Goal: Task Accomplishment & Management: Manage account settings

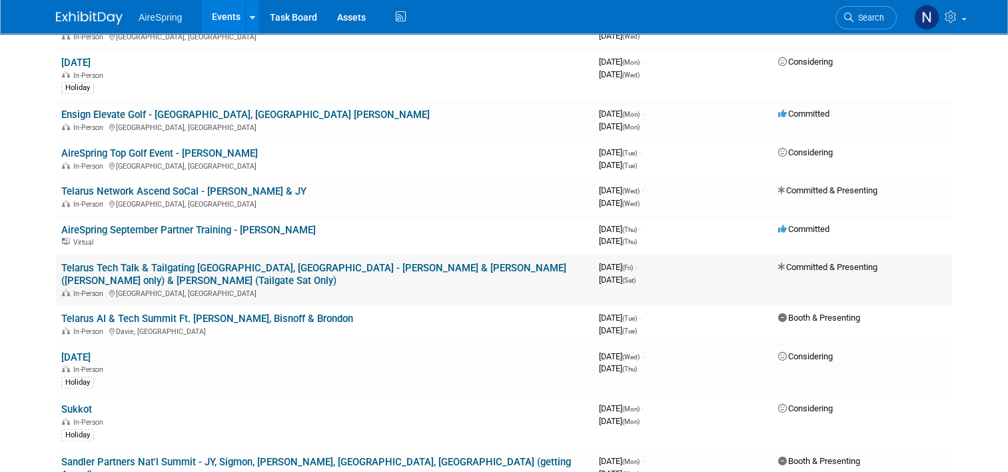
scroll to position [1066, 0]
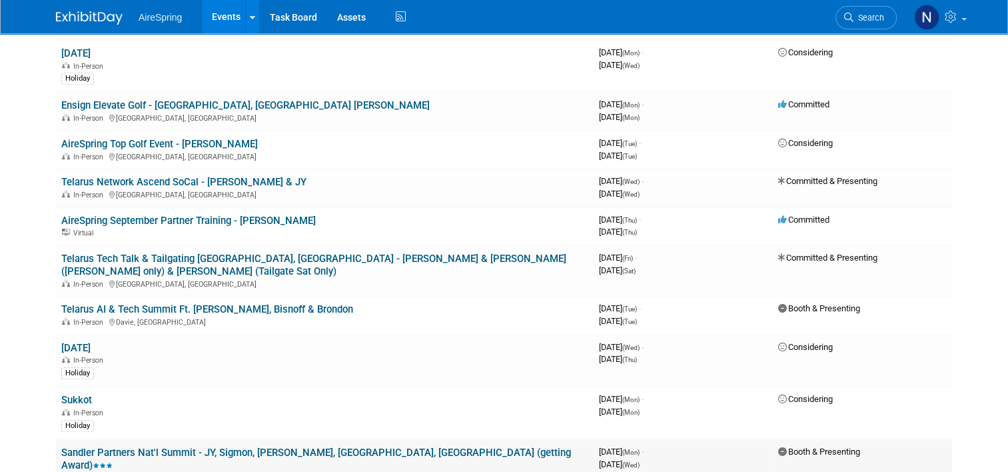
click at [195, 446] on link "Sandler Partners Nat'l Summit - JY, Sigmon, [PERSON_NAME], [GEOGRAPHIC_DATA], […" at bounding box center [316, 458] width 510 height 25
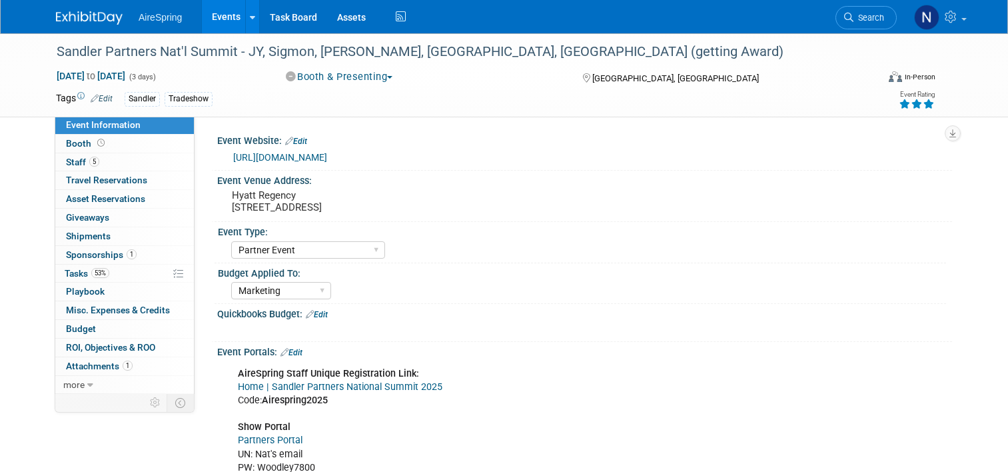
select select "Partner Event"
select select "Marketing"
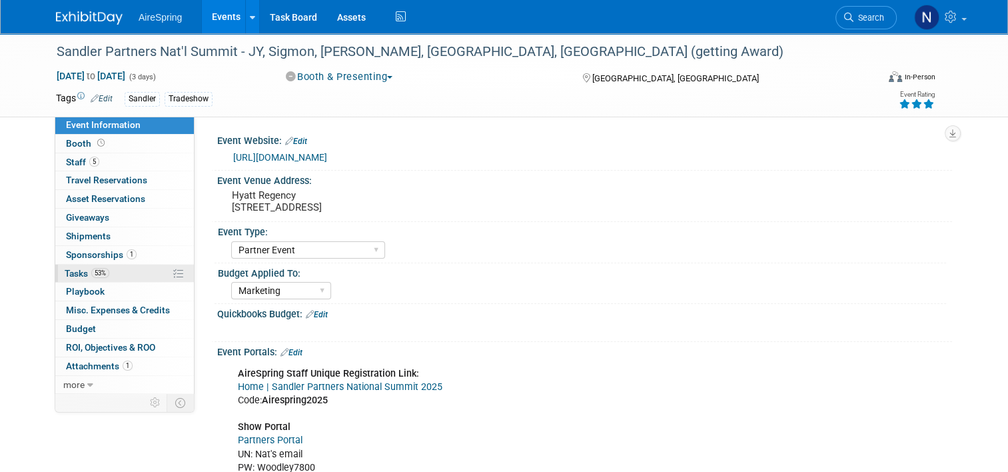
click at [115, 269] on link "53% Tasks 53%" at bounding box center [124, 274] width 139 height 18
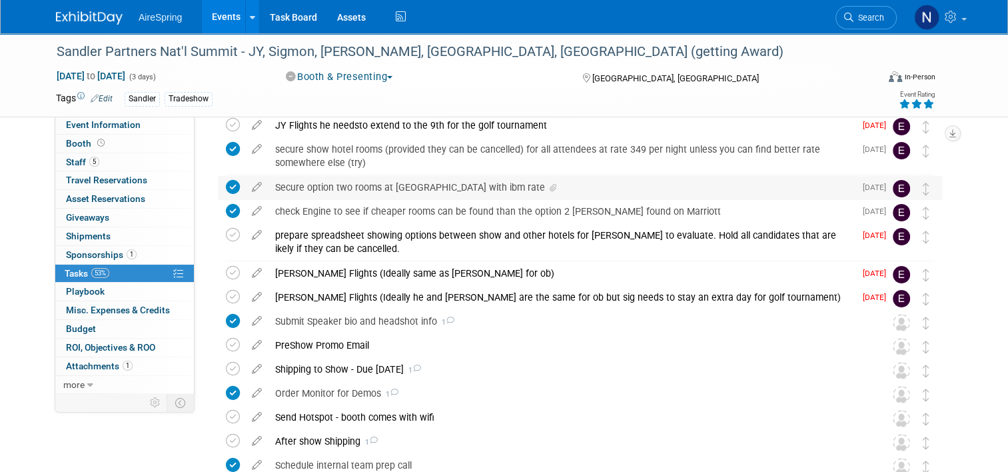
scroll to position [133, 0]
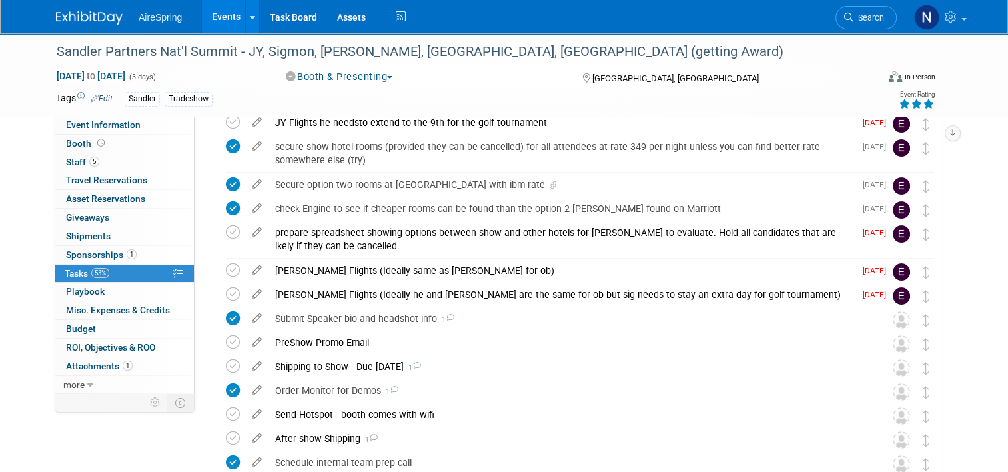
click at [214, 23] on link "Events" at bounding box center [226, 16] width 49 height 33
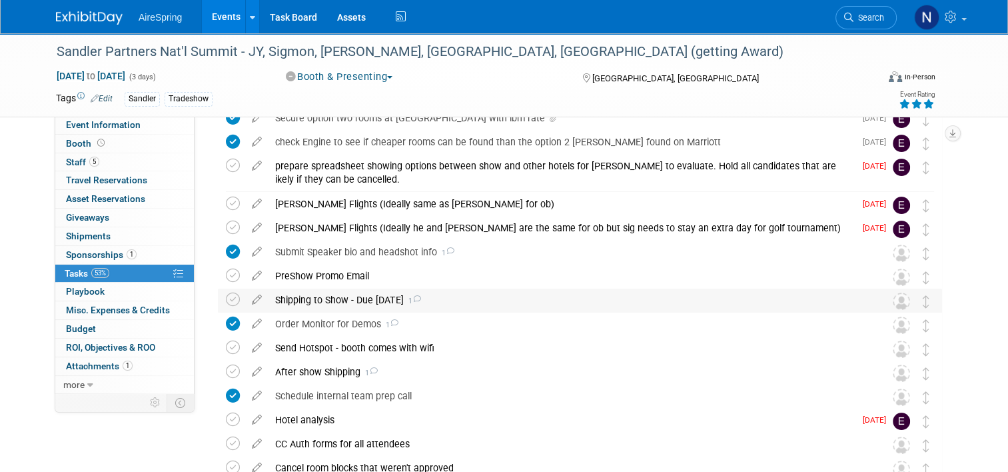
click at [333, 303] on div "Shipping to Show - Due Sept 29th 1" at bounding box center [568, 299] width 598 height 23
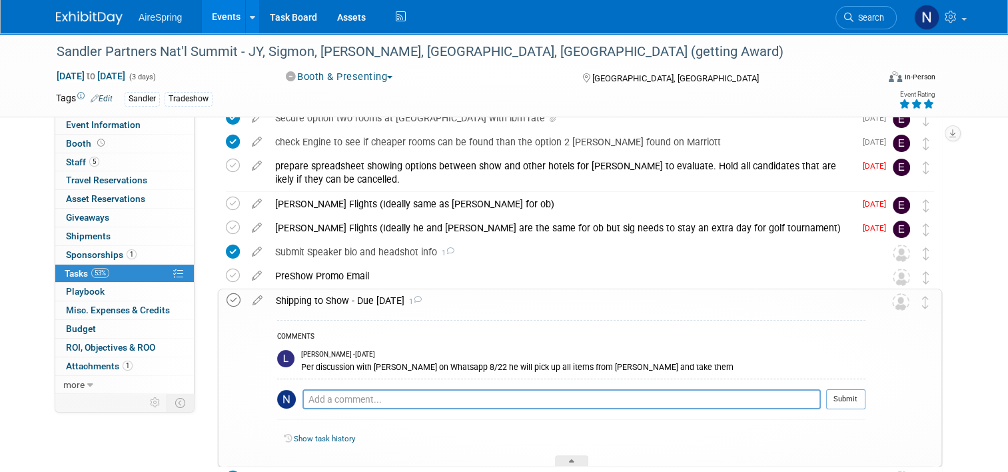
click at [227, 299] on icon at bounding box center [234, 300] width 14 height 14
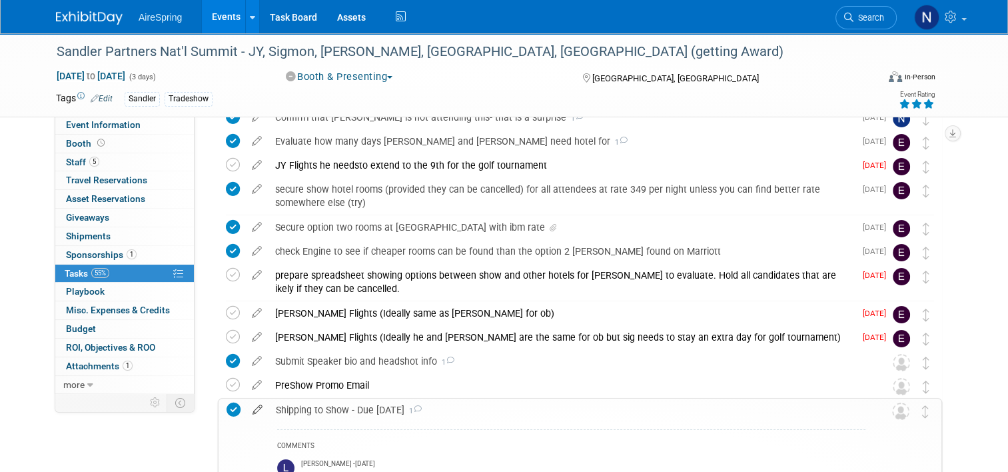
scroll to position [0, 0]
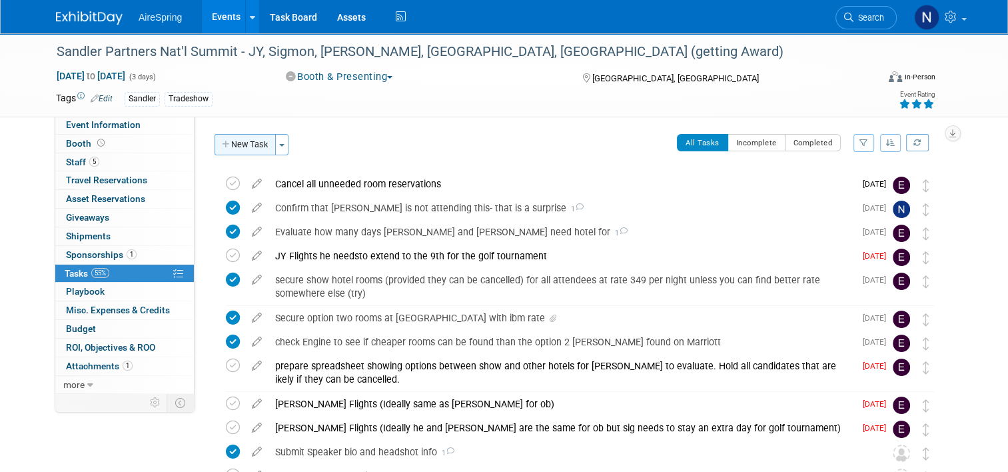
click at [237, 148] on button "New Task" at bounding box center [245, 144] width 61 height 21
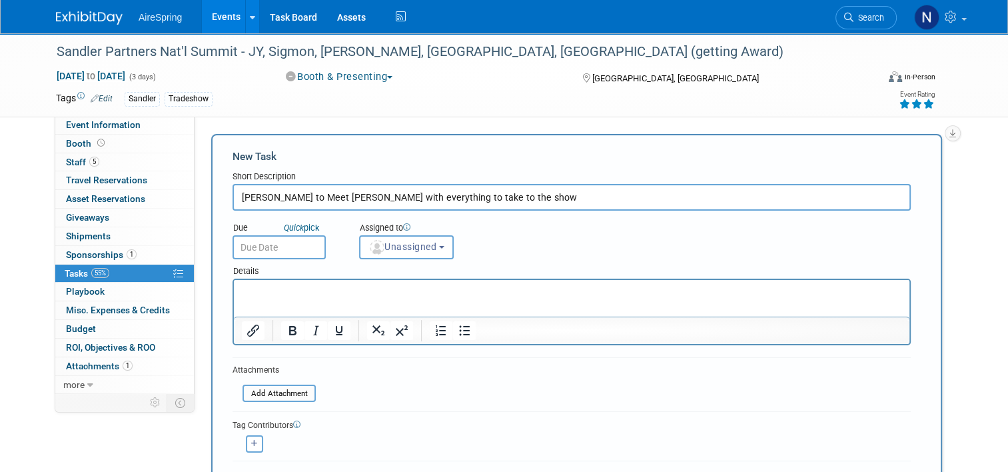
type input "Lisa to Meet Gabe with everything to take to the show"
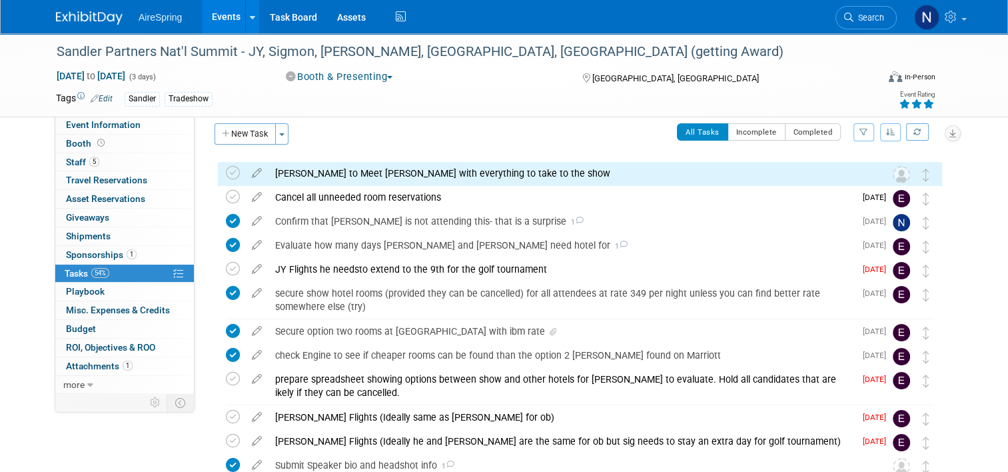
scroll to position [333, 0]
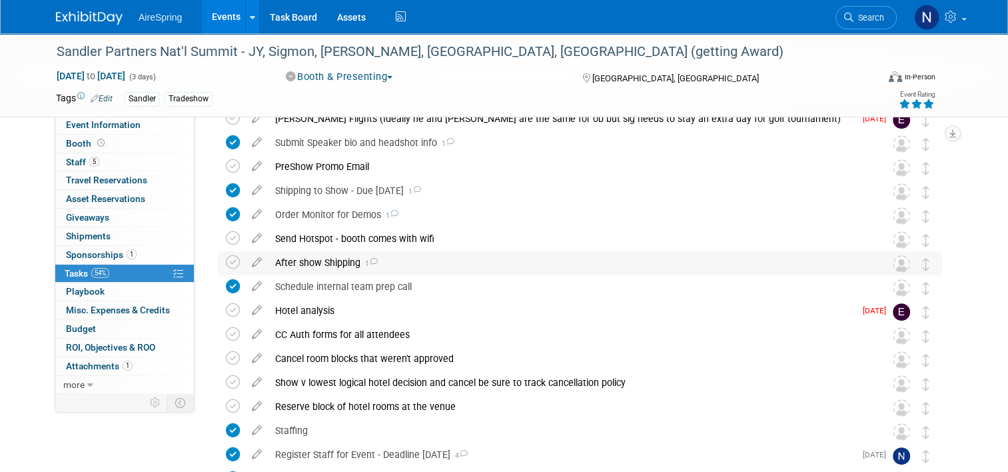
click at [584, 262] on div "After show Shipping 1" at bounding box center [568, 262] width 598 height 23
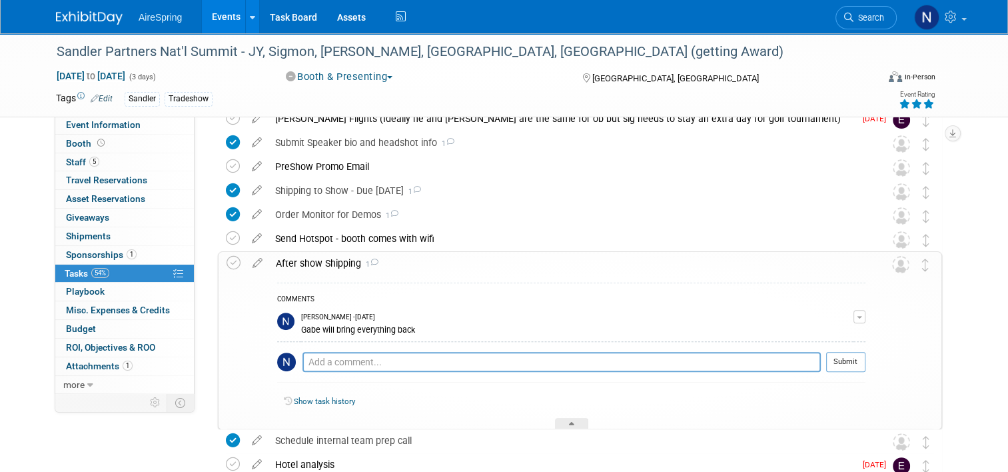
click at [584, 262] on div "After show Shipping 1" at bounding box center [567, 263] width 596 height 23
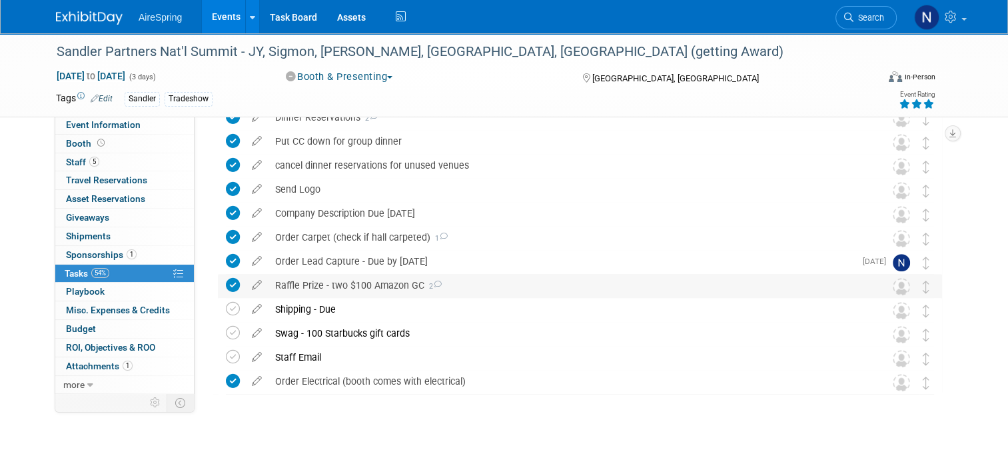
scroll to position [745, 0]
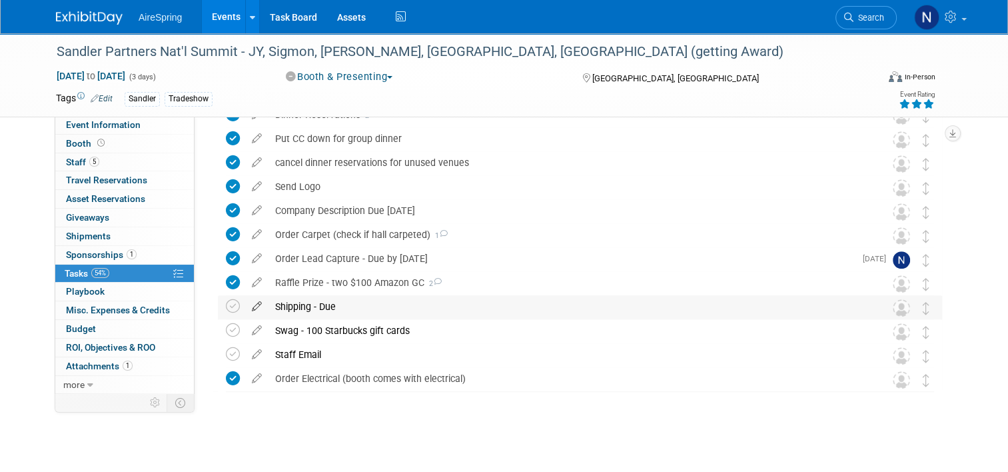
click at [251, 307] on icon at bounding box center [256, 303] width 23 height 17
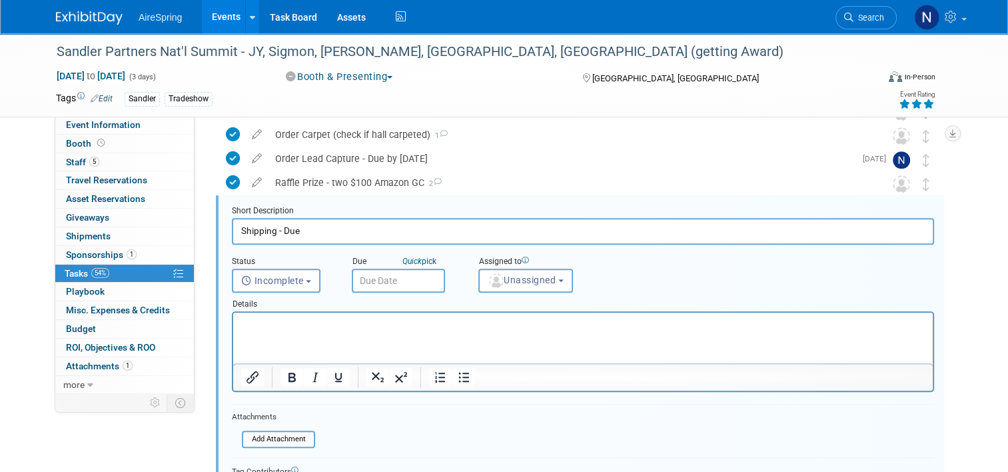
scroll to position [1080, 0]
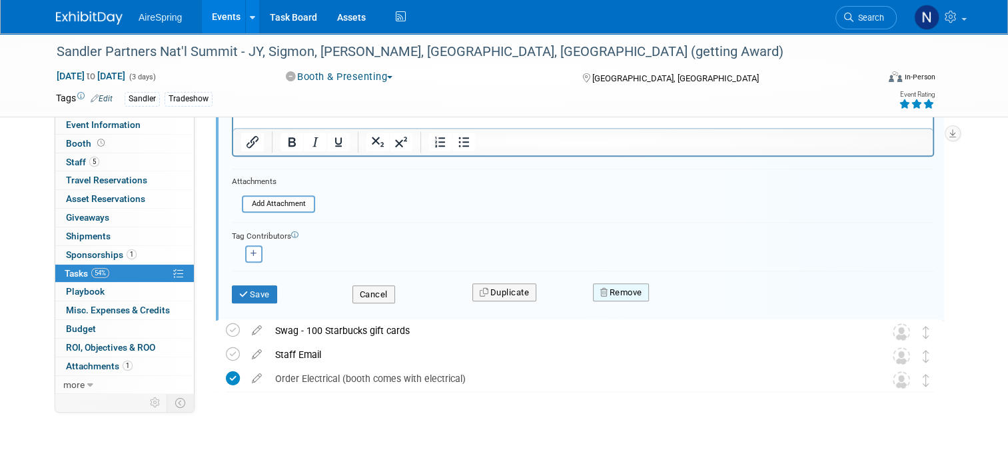
click at [628, 296] on button "Remove" at bounding box center [621, 292] width 57 height 19
click at [691, 306] on link "Yes" at bounding box center [695, 302] width 39 height 21
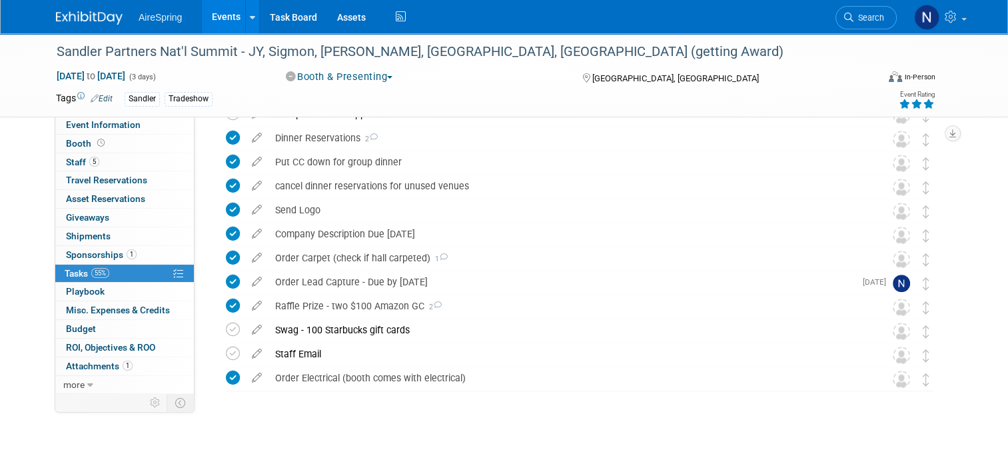
scroll to position [721, 0]
click at [89, 231] on span "Shipments 0" at bounding box center [88, 236] width 45 height 11
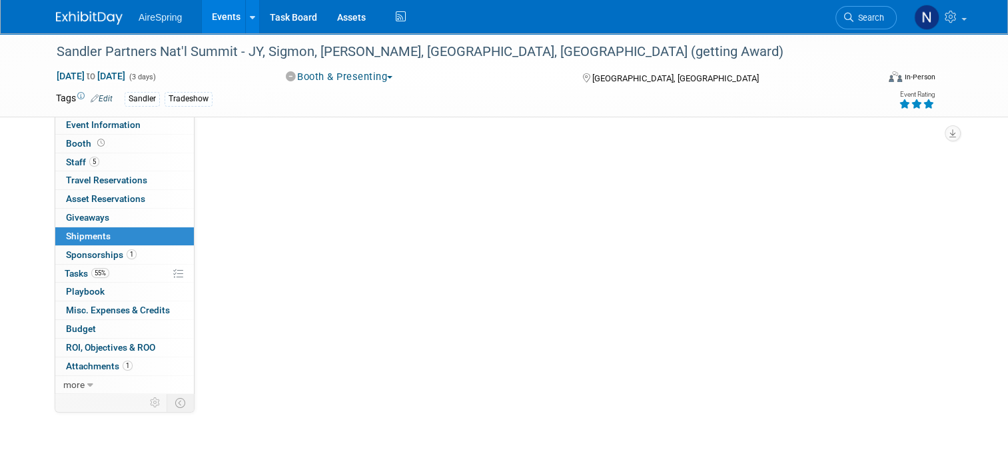
scroll to position [0, 0]
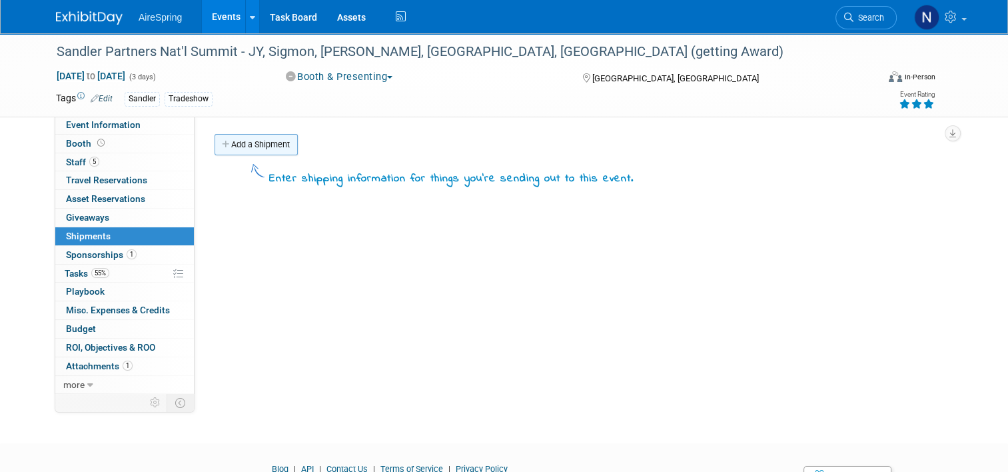
click at [253, 144] on link "Add a Shipment" at bounding box center [256, 144] width 83 height 21
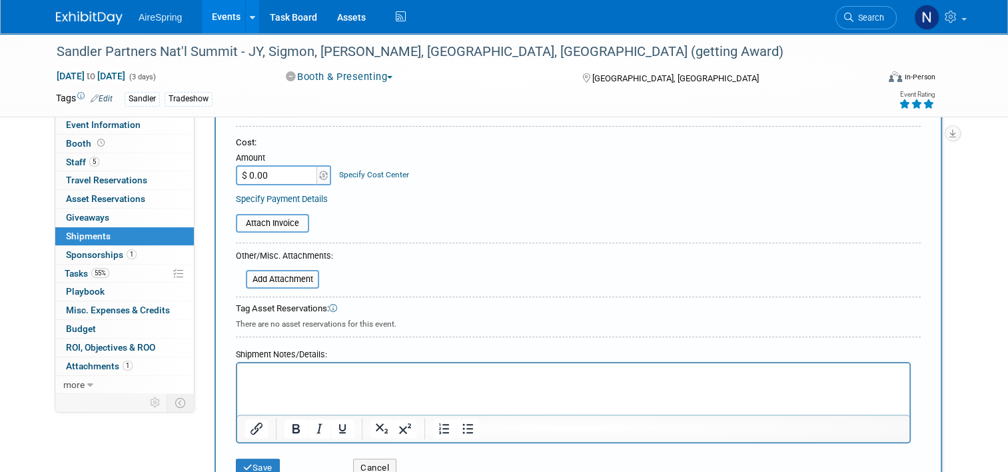
scroll to position [400, 0]
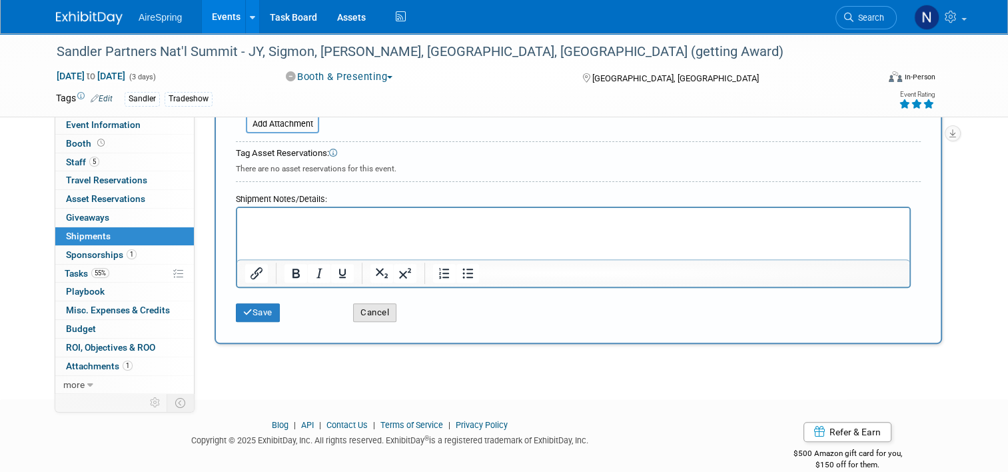
click at [368, 304] on button "Cancel" at bounding box center [374, 312] width 43 height 19
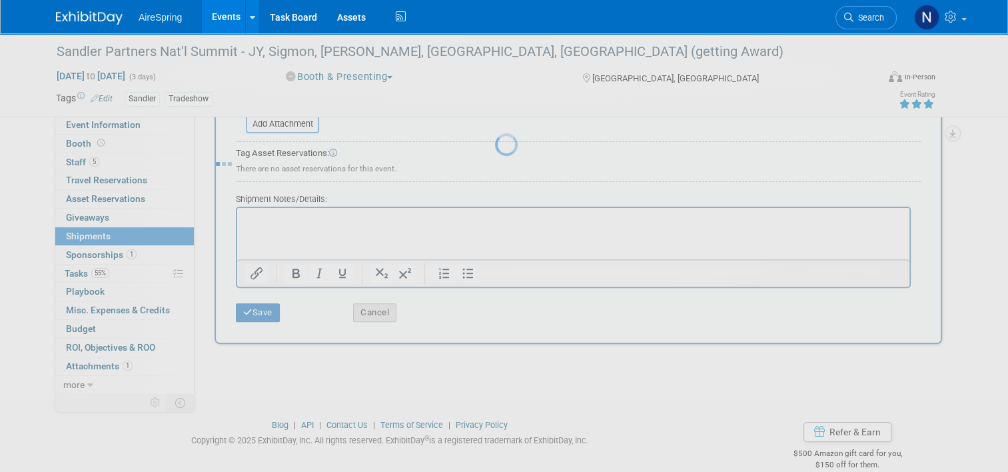
scroll to position [0, 0]
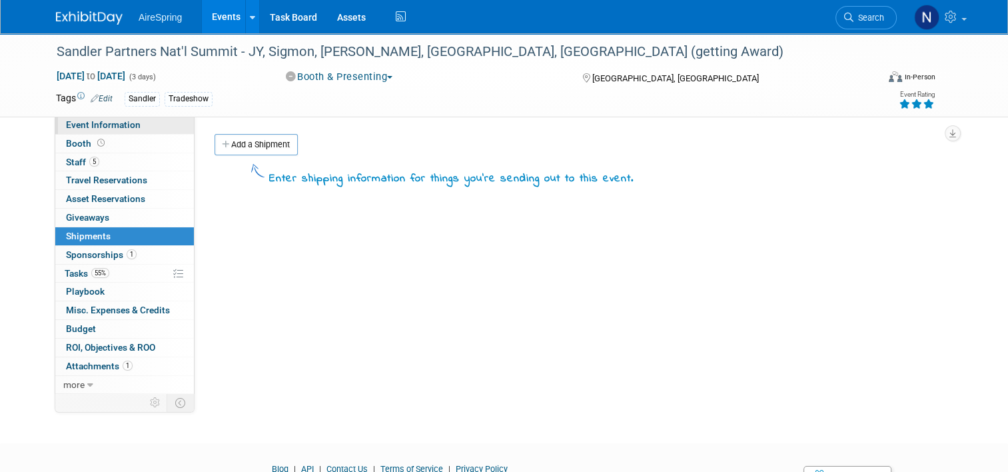
click at [128, 127] on span "Event Information" at bounding box center [103, 124] width 75 height 11
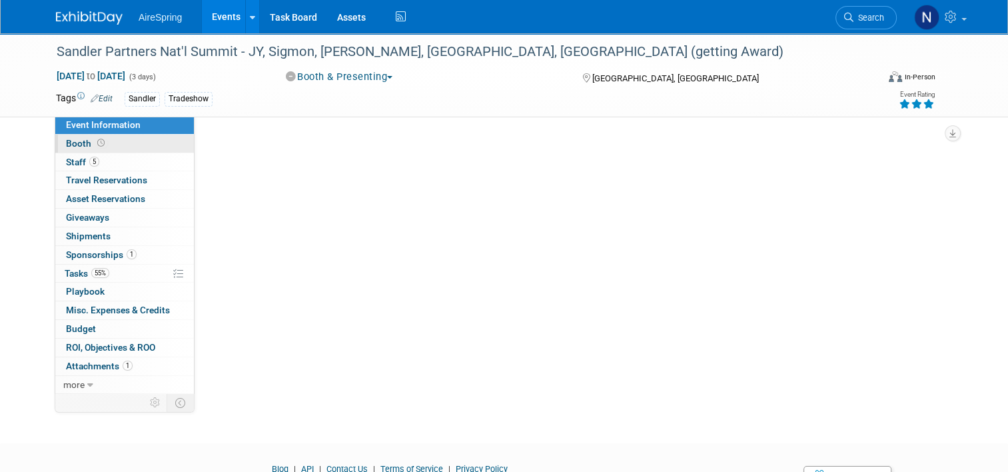
select select "Partner Event"
select select "Marketing"
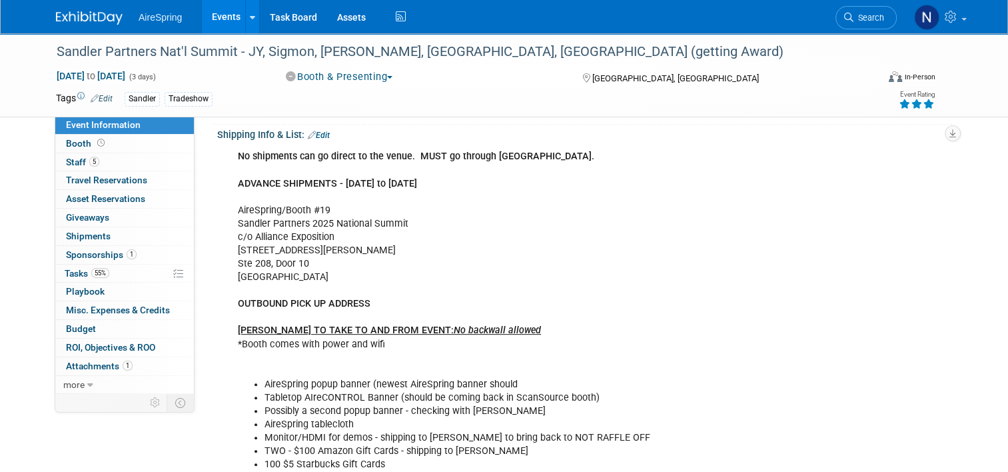
scroll to position [333, 0]
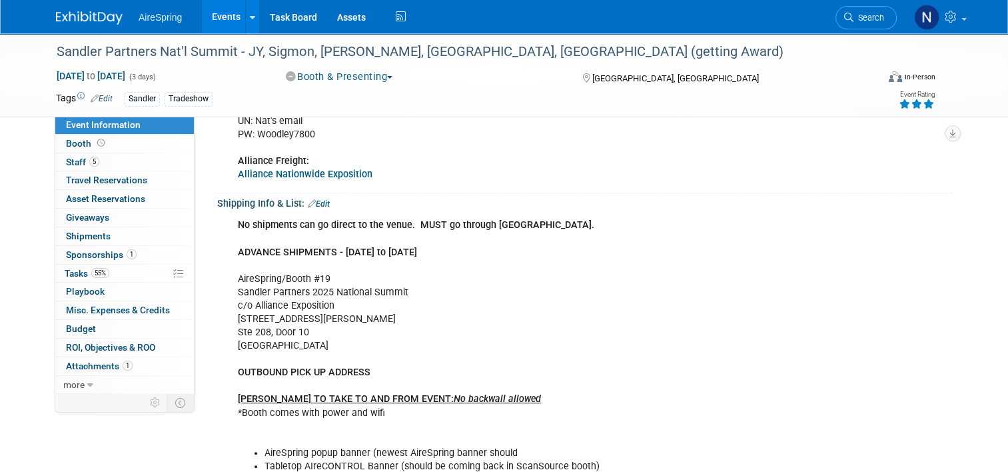
click at [322, 200] on link "Edit" at bounding box center [319, 203] width 22 height 9
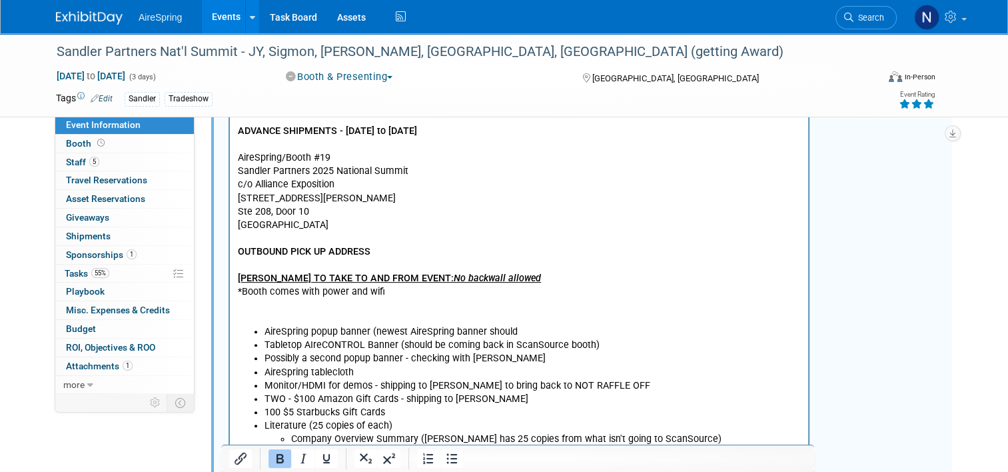
scroll to position [600, 0]
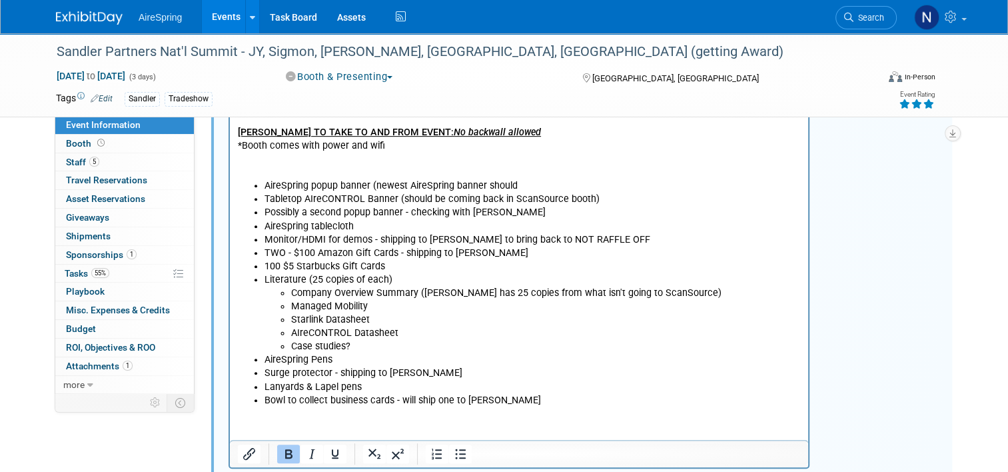
click at [430, 350] on li "Case studies?" at bounding box center [546, 346] width 510 height 13
click at [454, 401] on li "Bowl to collect business cards - will ship one to Lisa" at bounding box center [533, 400] width 536 height 13
drag, startPoint x: 492, startPoint y: 400, endPoint x: 391, endPoint y: 400, distance: 101.3
click at [391, 400] on li "Bowl to collect business cards - will ship one to Lisa" at bounding box center [533, 400] width 536 height 13
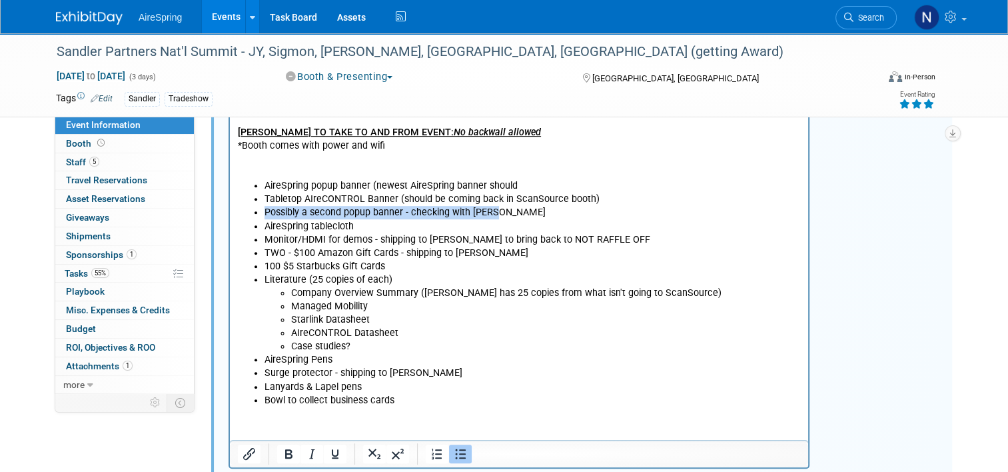
drag, startPoint x: 503, startPoint y: 215, endPoint x: 267, endPoint y: 213, distance: 236.5
click at [267, 213] on li "Possibly a second popup banner - checking with ellen" at bounding box center [533, 213] width 536 height 13
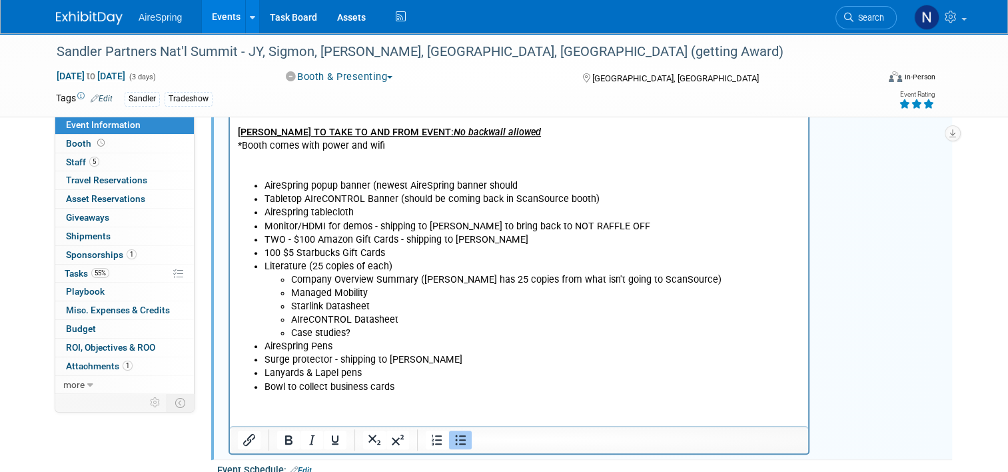
click at [552, 186] on li "AireSpring popup banner (newest AireSpring banner should" at bounding box center [533, 186] width 536 height 13
drag, startPoint x: 530, startPoint y: 185, endPoint x: 372, endPoint y: 191, distance: 158.7
click at [372, 191] on li "AireSpring popup banner (newest AireSpring banner should" at bounding box center [533, 186] width 536 height 13
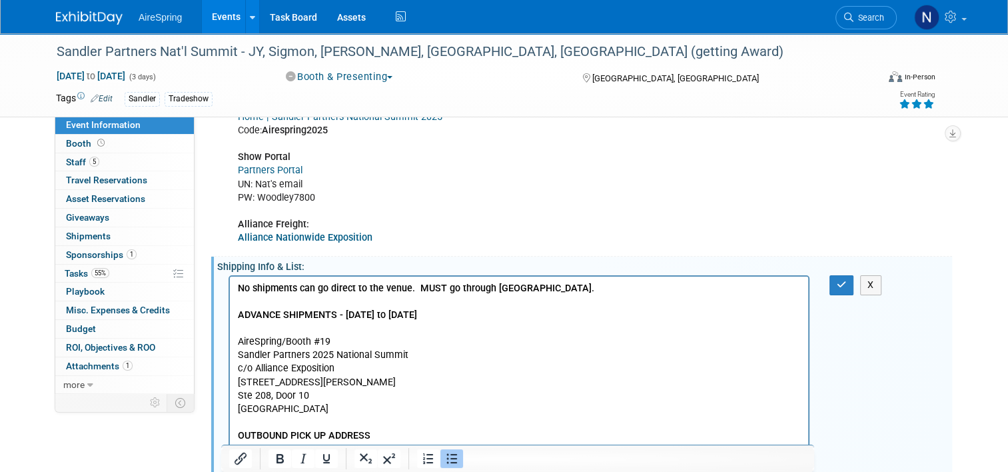
scroll to position [267, 0]
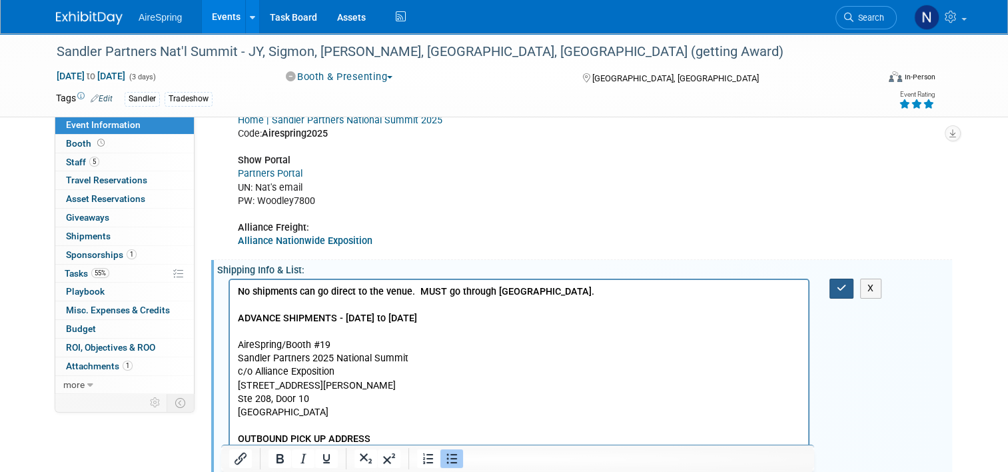
click at [844, 284] on icon "button" at bounding box center [842, 287] width 10 height 9
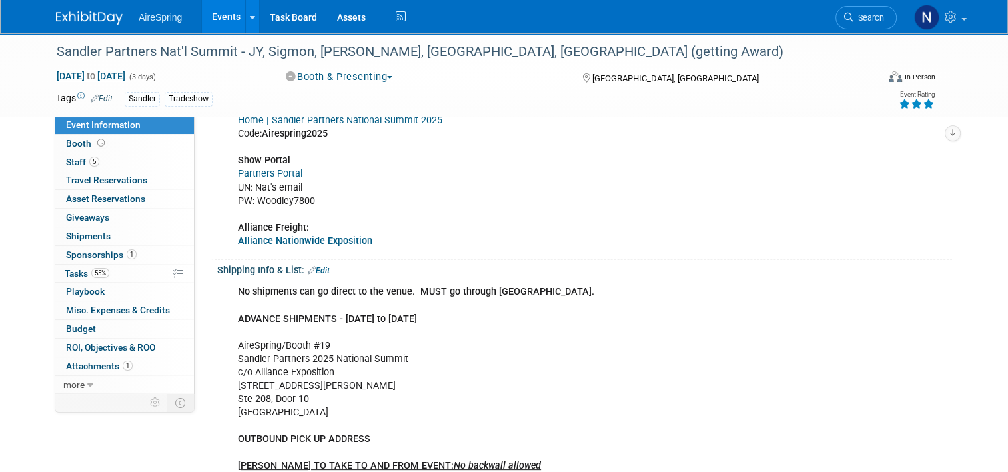
click at [227, 24] on link "Events" at bounding box center [226, 16] width 49 height 33
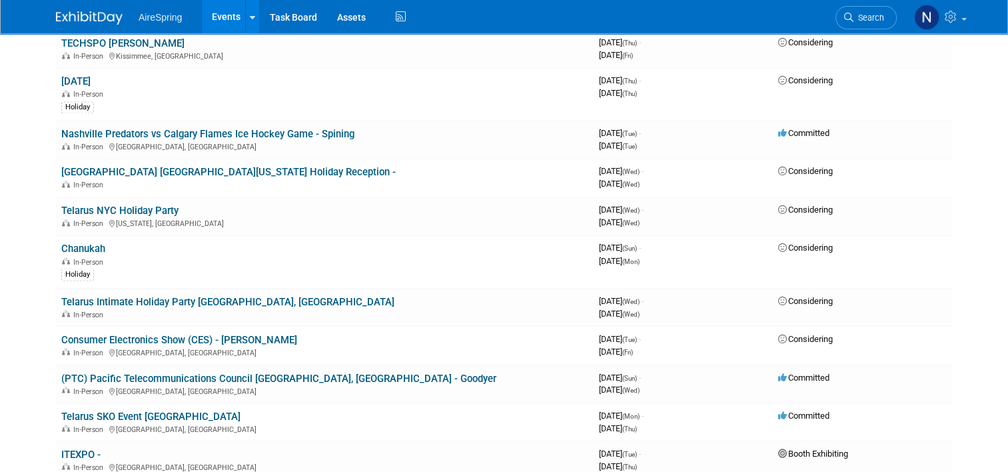
scroll to position [2332, 0]
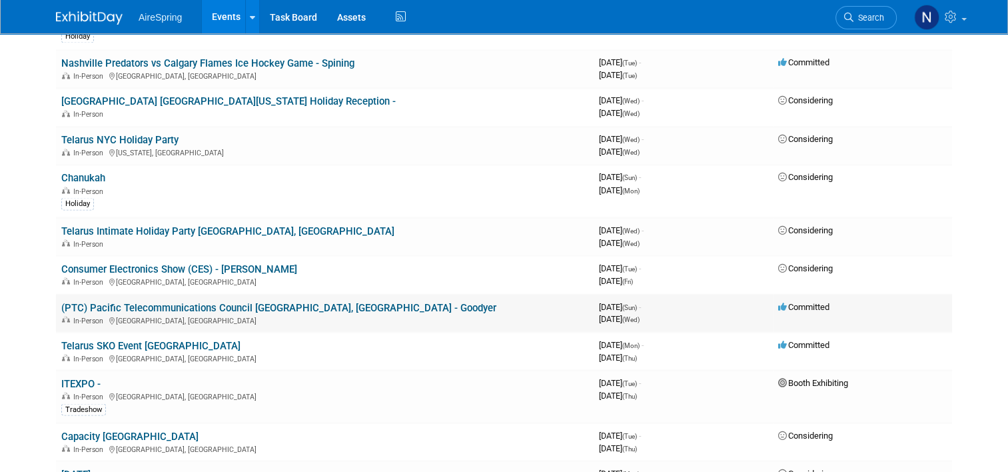
click at [128, 301] on link "(PTC) Pacific Telecommunications Council [GEOGRAPHIC_DATA], [GEOGRAPHIC_DATA] -…" at bounding box center [278, 307] width 435 height 12
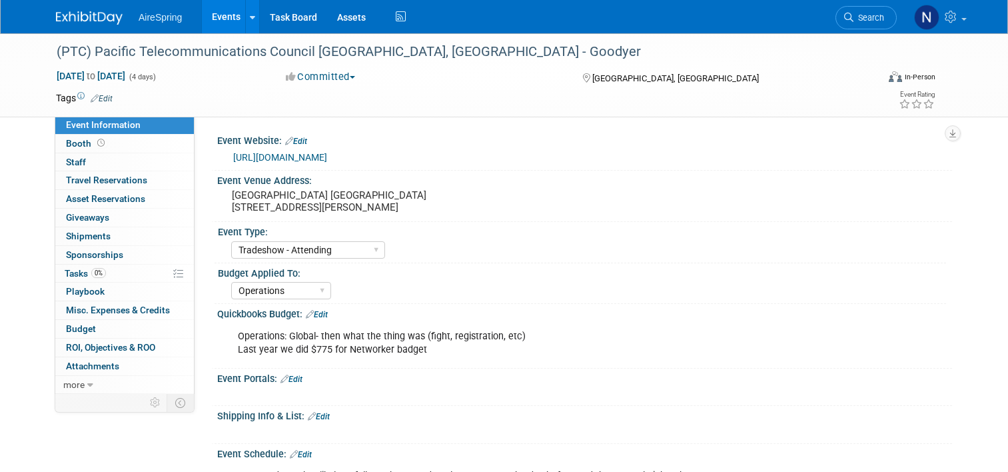
select select "Tradeshow - Attending"
select select "Operations"
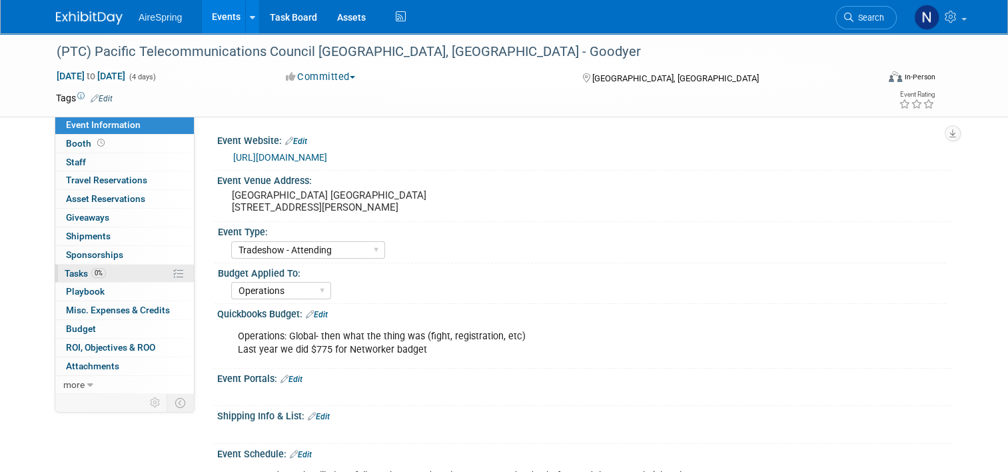
click at [113, 267] on link "0% Tasks 0%" at bounding box center [124, 274] width 139 height 18
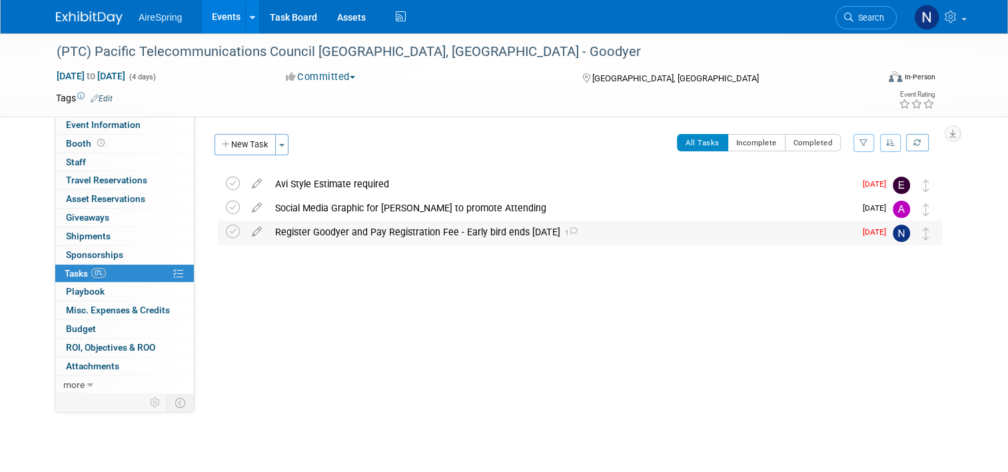
click at [310, 231] on div "Register Goodyer and Pay Registration Fee - Early bird ends Sept 2nd 1" at bounding box center [562, 232] width 586 height 23
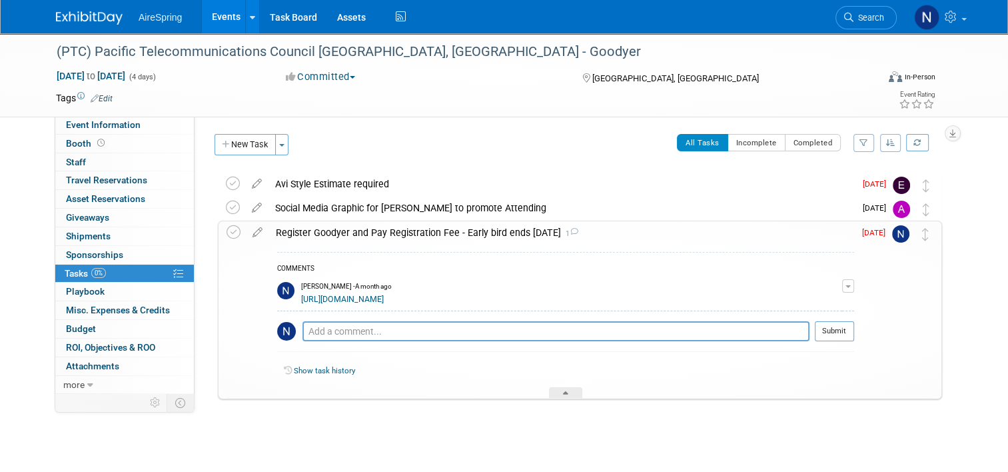
click at [312, 231] on div "Register Goodyer and Pay Registration Fee - Early bird ends Sept 2nd 1" at bounding box center [561, 232] width 585 height 23
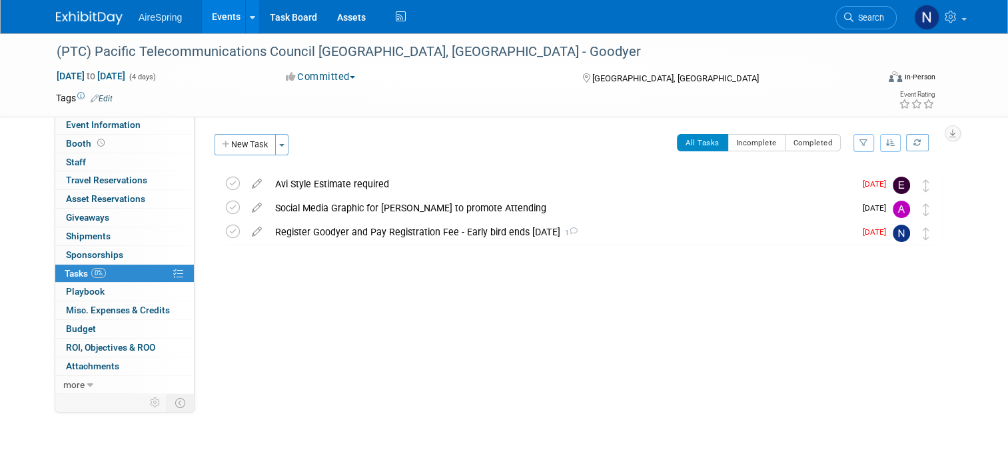
click at [221, 362] on div "Event Website: Edit https://www.ptc.org/ptc26/?utm_source=email&utm_medium=rego…" at bounding box center [574, 254] width 758 height 277
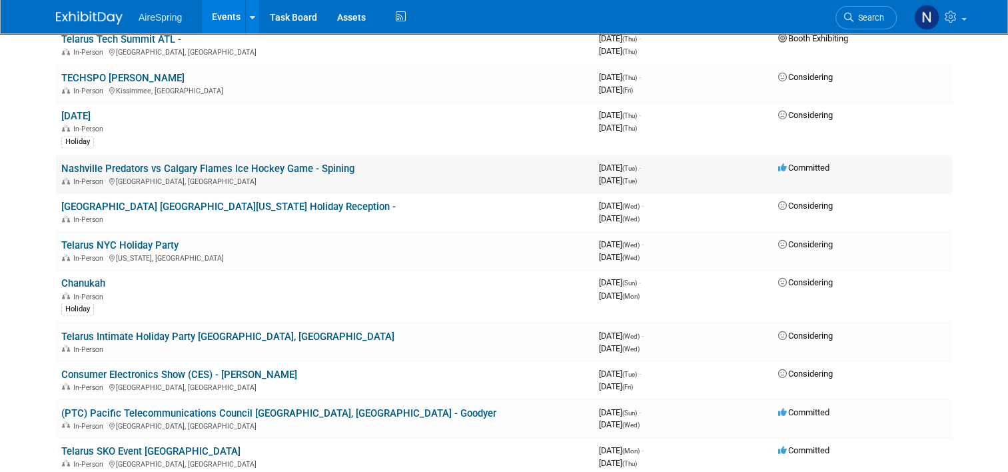
scroll to position [2332, 0]
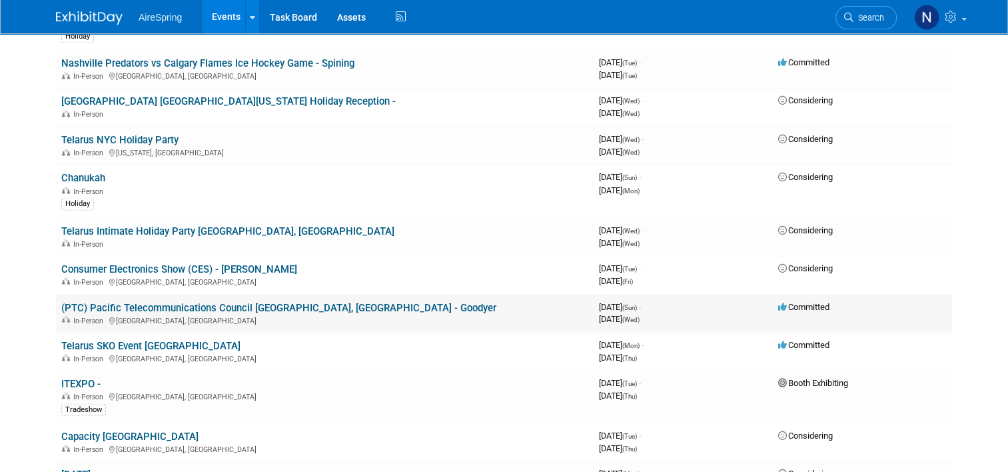
click at [104, 314] on div "In-Person [GEOGRAPHIC_DATA], [GEOGRAPHIC_DATA]" at bounding box center [324, 319] width 527 height 11
click at [113, 301] on link "(PTC) Pacific Telecommunications Council [GEOGRAPHIC_DATA], [GEOGRAPHIC_DATA] -…" at bounding box center [278, 307] width 435 height 12
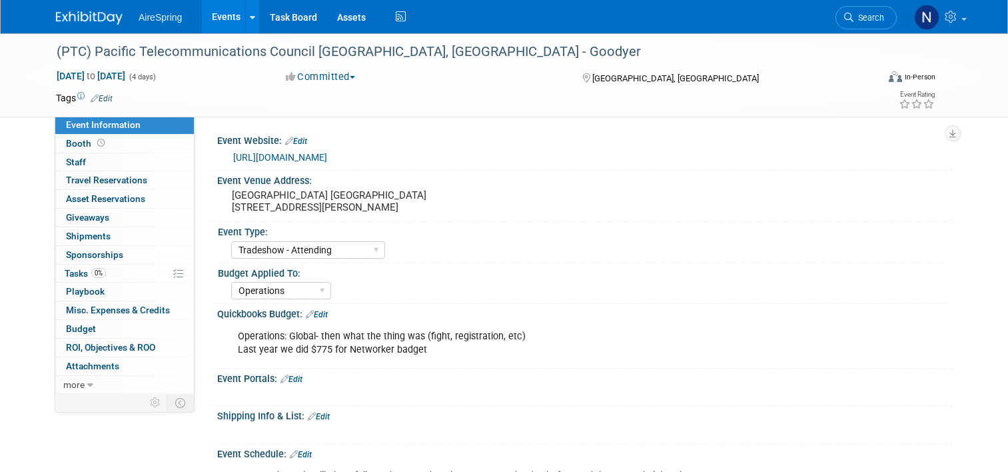
select select "Tradeshow - Attending"
select select "Operations"
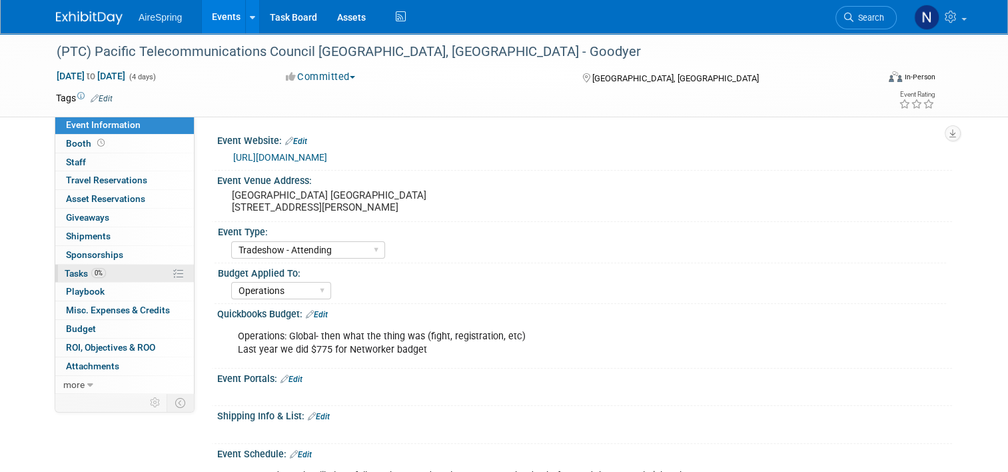
click at [113, 271] on link "0% Tasks 0%" at bounding box center [124, 274] width 139 height 18
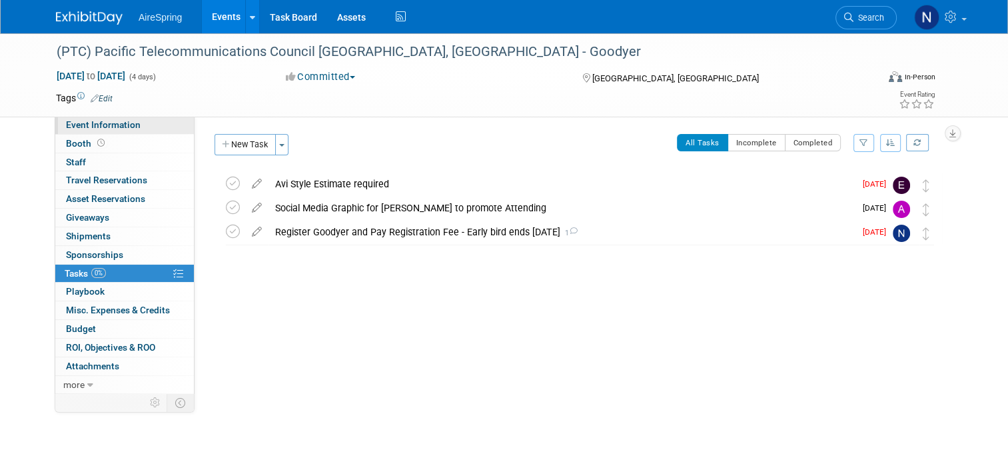
click at [117, 125] on span "Event Information" at bounding box center [103, 124] width 75 height 11
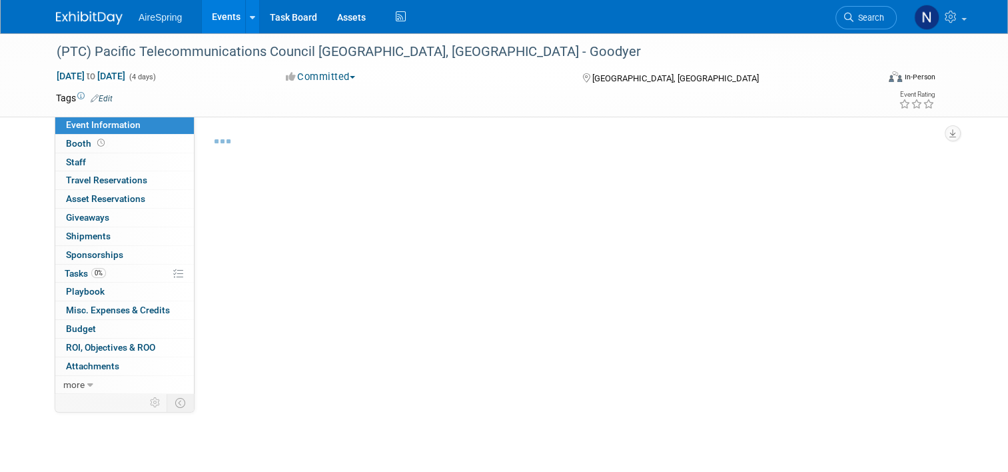
select select "Tradeshow - Attending"
select select "Operations"
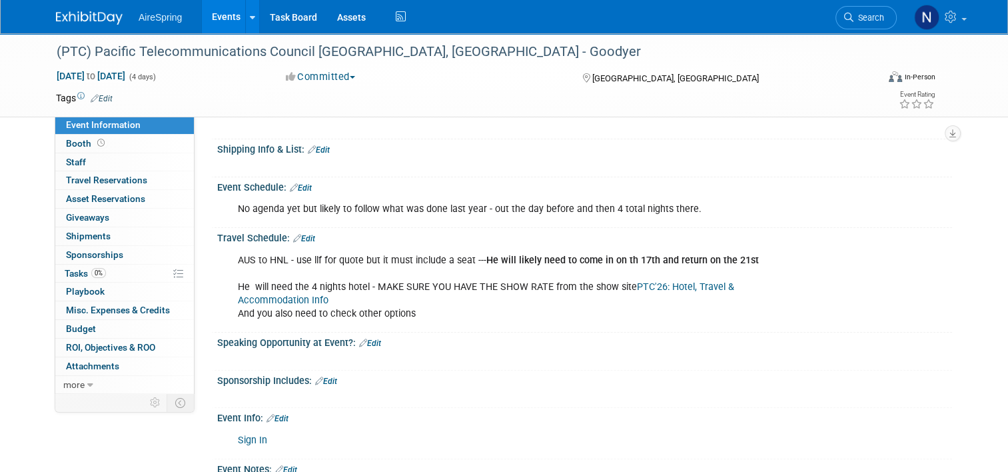
scroll to position [428, 0]
